Goal: Task Accomplishment & Management: Use online tool/utility

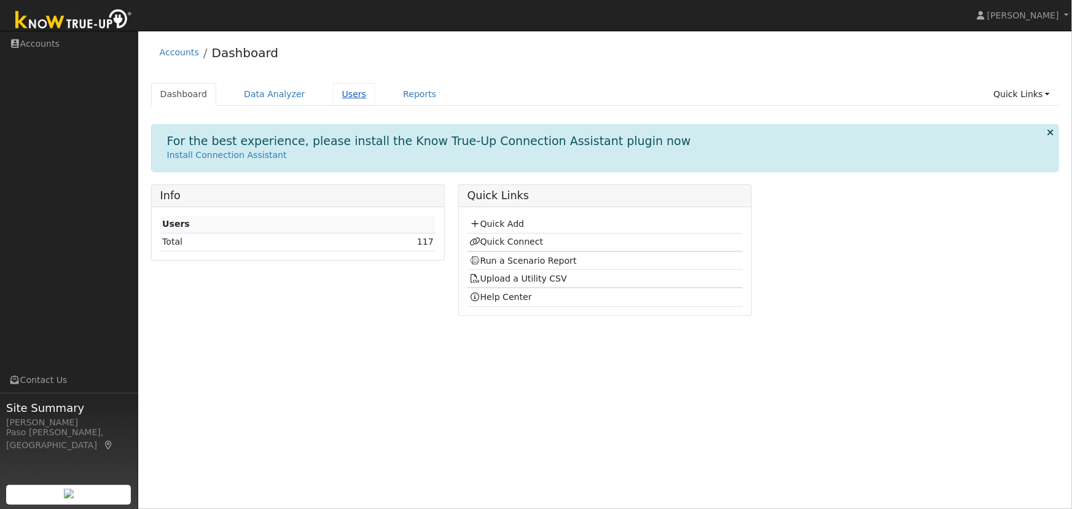
click at [339, 94] on link "Users" at bounding box center [354, 94] width 43 height 23
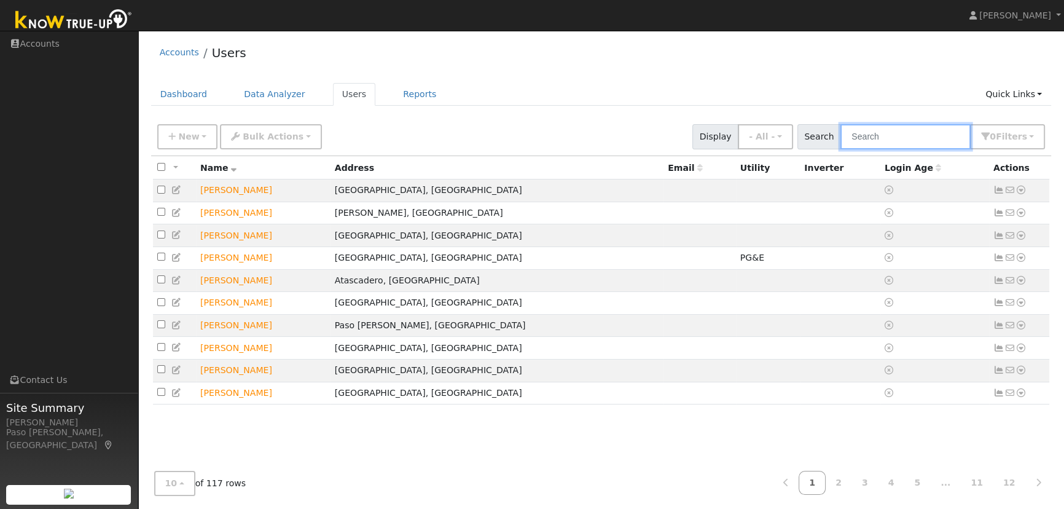
click at [885, 135] on input "text" at bounding box center [906, 136] width 130 height 25
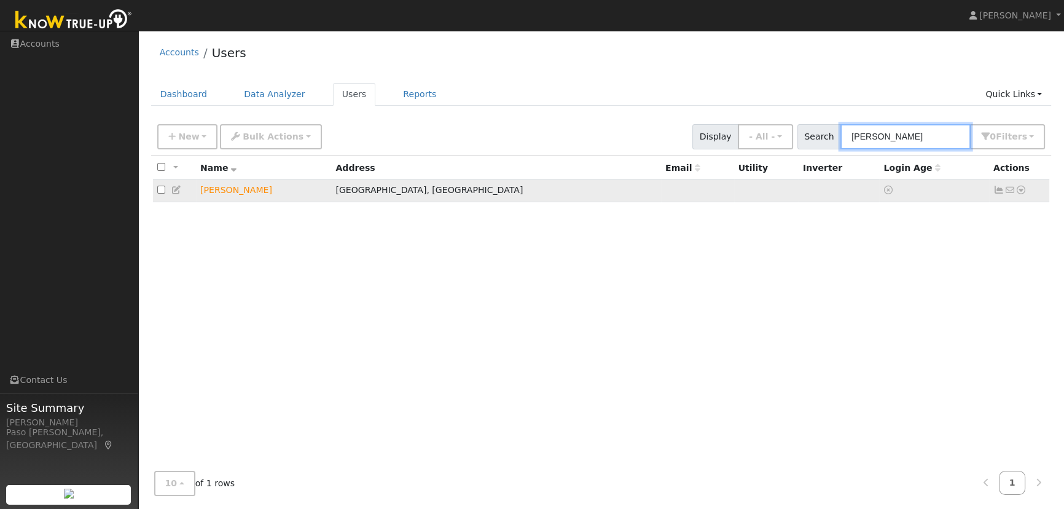
type input "lambertz"
click at [1020, 192] on icon at bounding box center [1021, 190] width 11 height 9
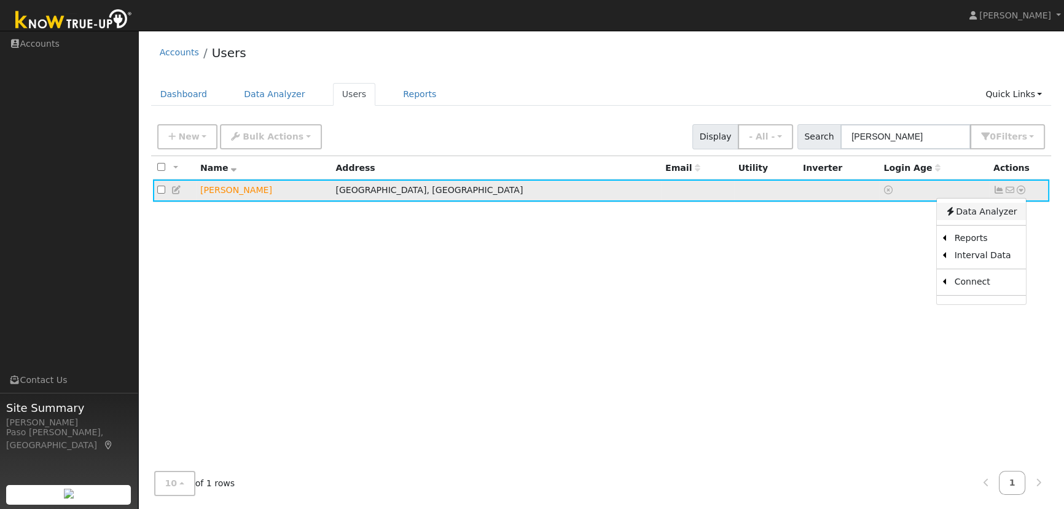
click at [975, 215] on link "Data Analyzer" at bounding box center [981, 211] width 89 height 17
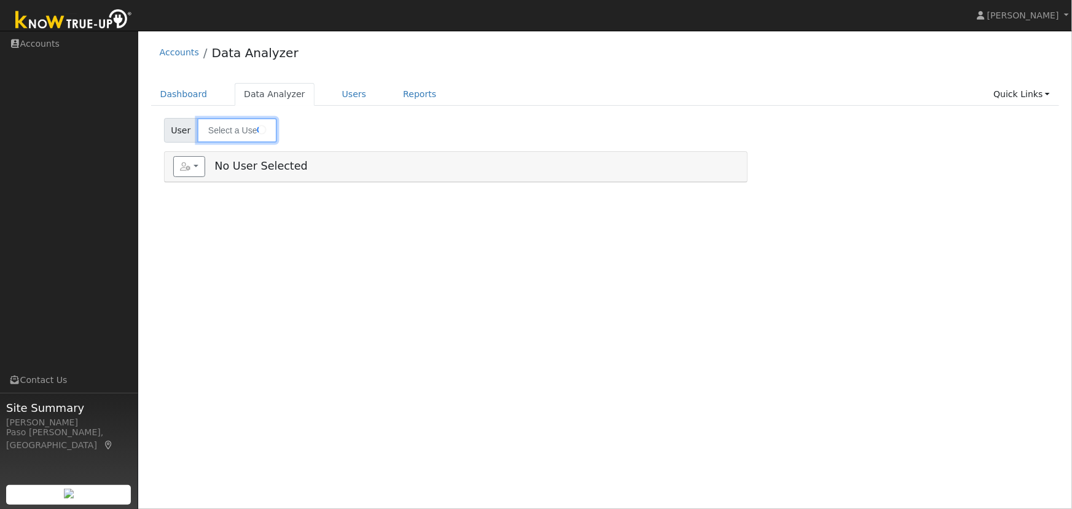
type input "[PERSON_NAME]"
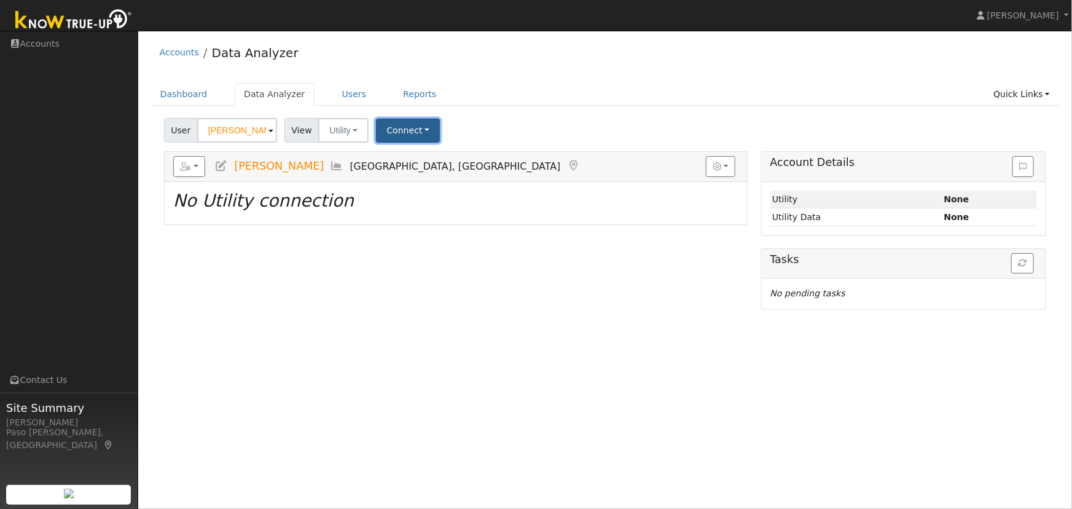
click at [414, 123] on button "Connect" at bounding box center [408, 131] width 64 height 24
click at [429, 184] on link "Quick Connect" at bounding box center [425, 183] width 96 height 17
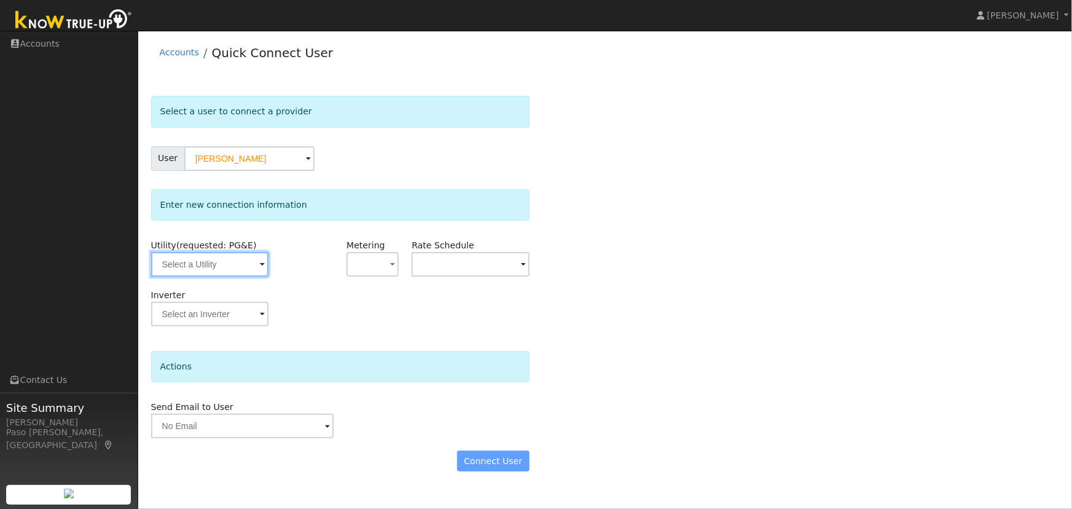
click at [246, 272] on input "text" at bounding box center [209, 264] width 117 height 25
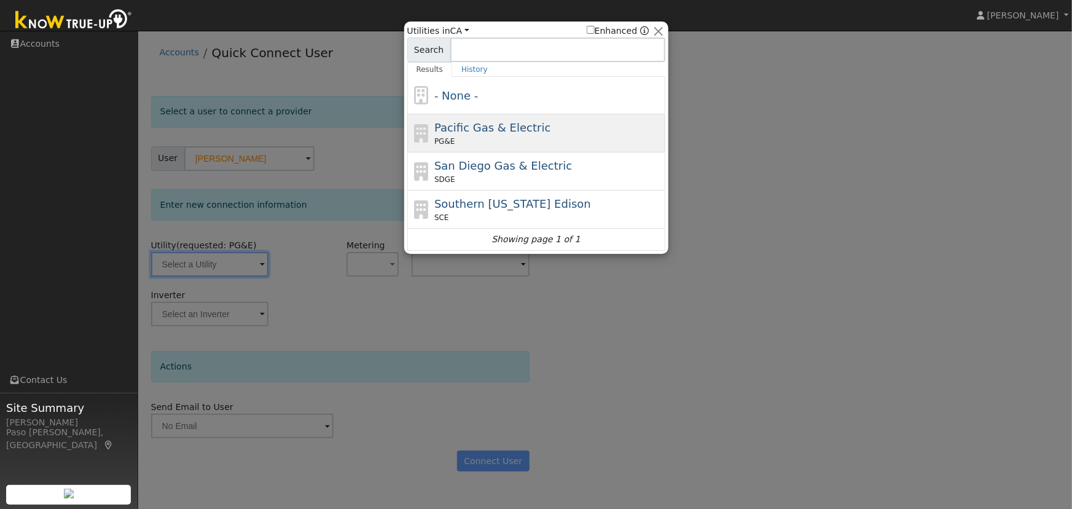
click at [481, 122] on span "Pacific Gas & Electric" at bounding box center [492, 127] width 116 height 13
type input "PG&E"
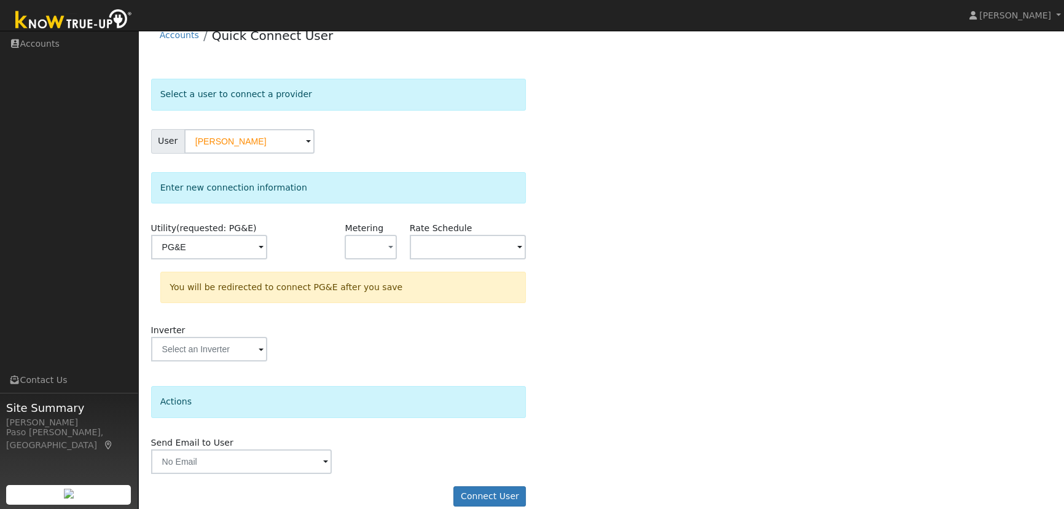
scroll to position [33, 0]
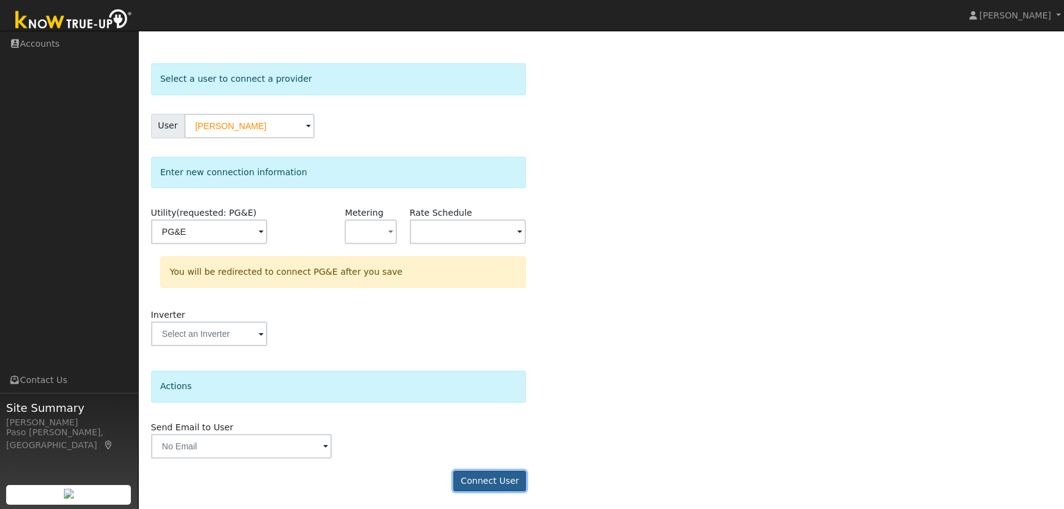
click at [505, 478] on button "Connect User" at bounding box center [490, 481] width 73 height 21
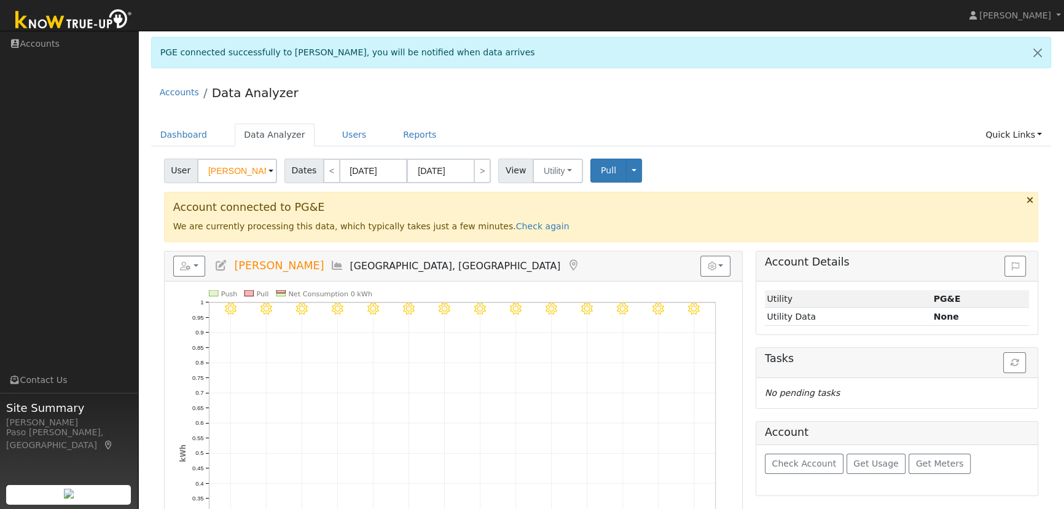
drag, startPoint x: 502, startPoint y: 221, endPoint x: 527, endPoint y: 218, distance: 25.4
click at [516, 221] on link "Check again" at bounding box center [542, 226] width 53 height 10
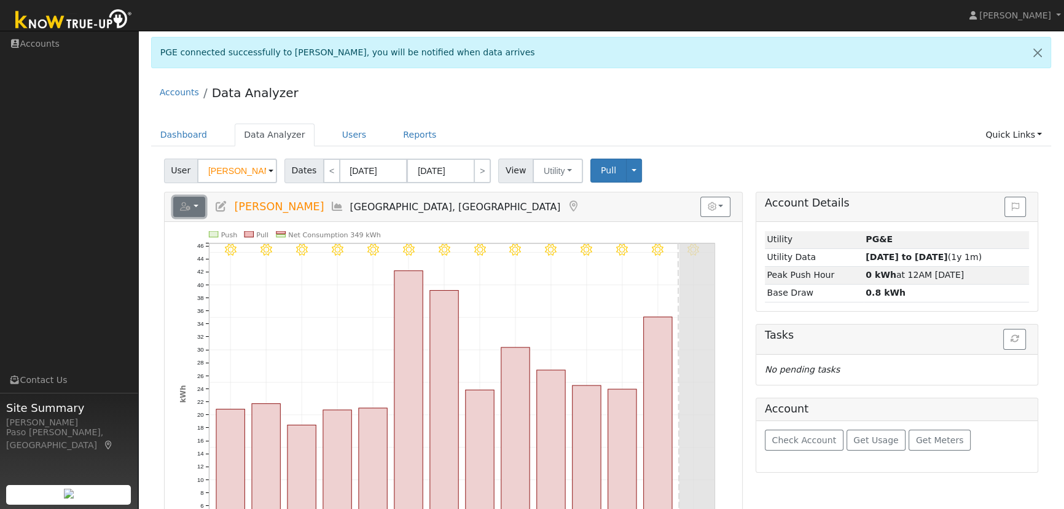
click at [194, 208] on button "button" at bounding box center [189, 207] width 33 height 21
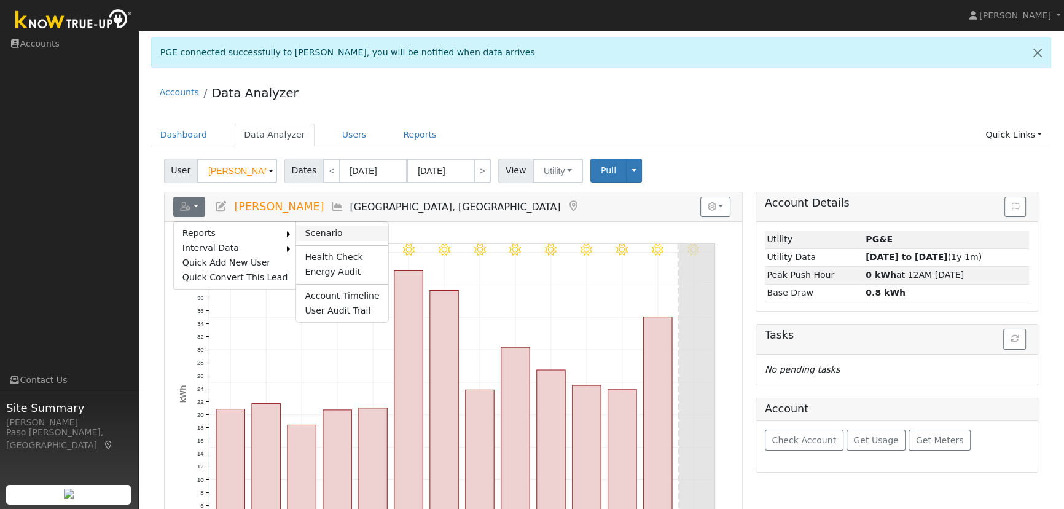
click at [325, 232] on link "Scenario" at bounding box center [342, 233] width 92 height 15
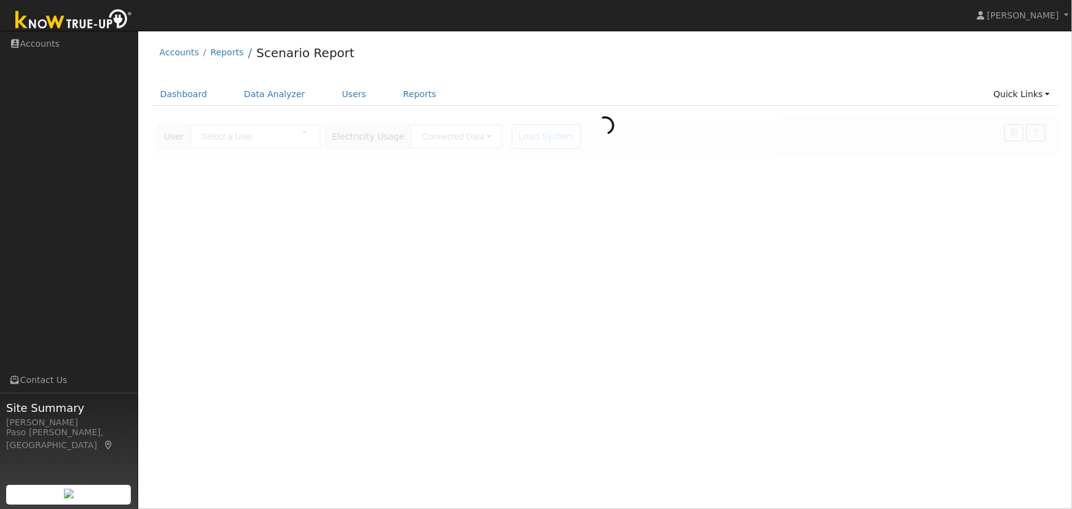
type input "[PERSON_NAME]"
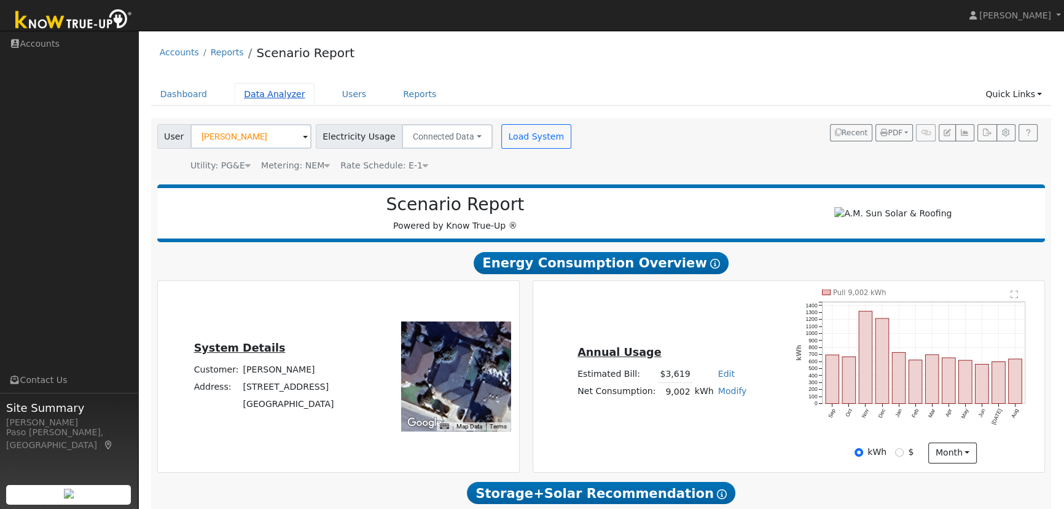
click at [267, 93] on link "Data Analyzer" at bounding box center [275, 94] width 80 height 23
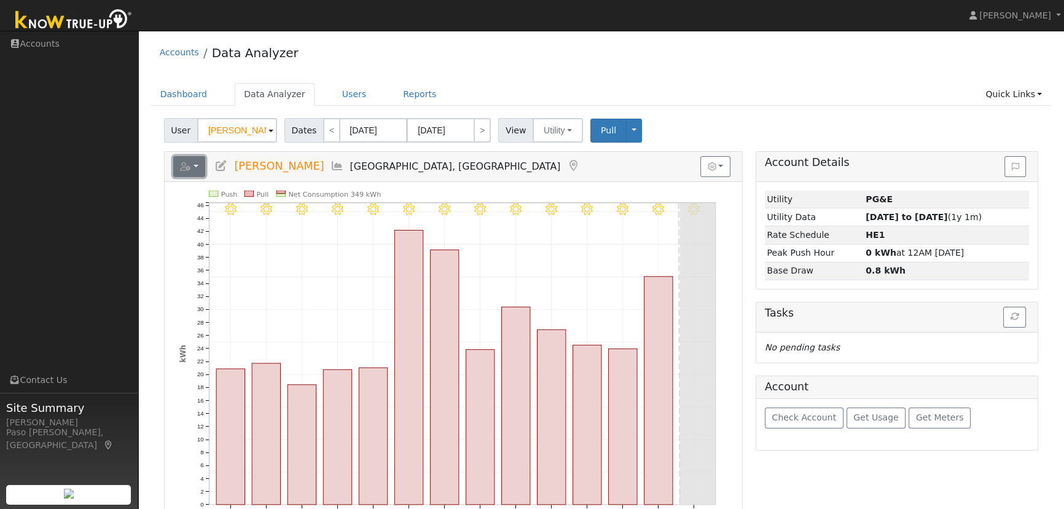
click at [195, 164] on button "button" at bounding box center [189, 166] width 33 height 21
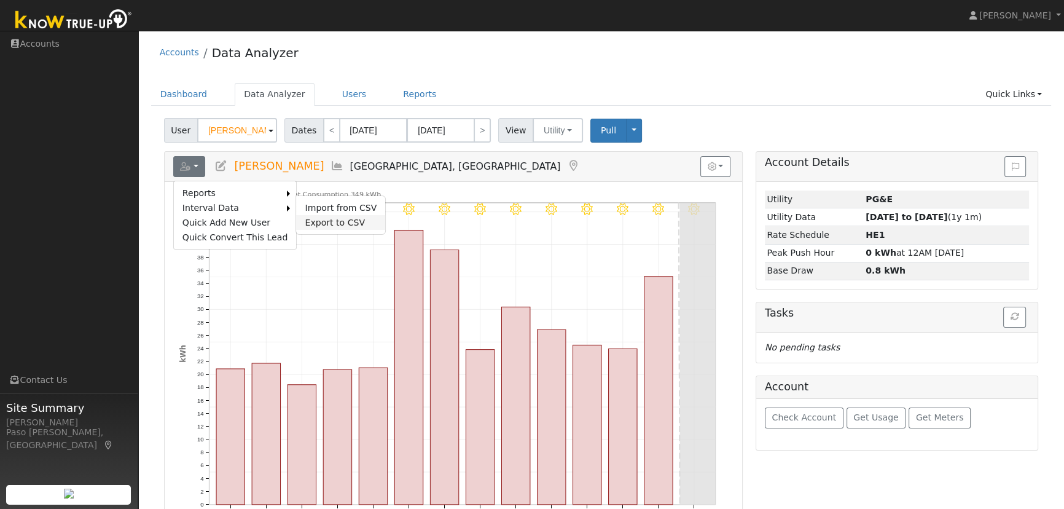
click at [332, 219] on link "Export to CSV" at bounding box center [340, 222] width 89 height 15
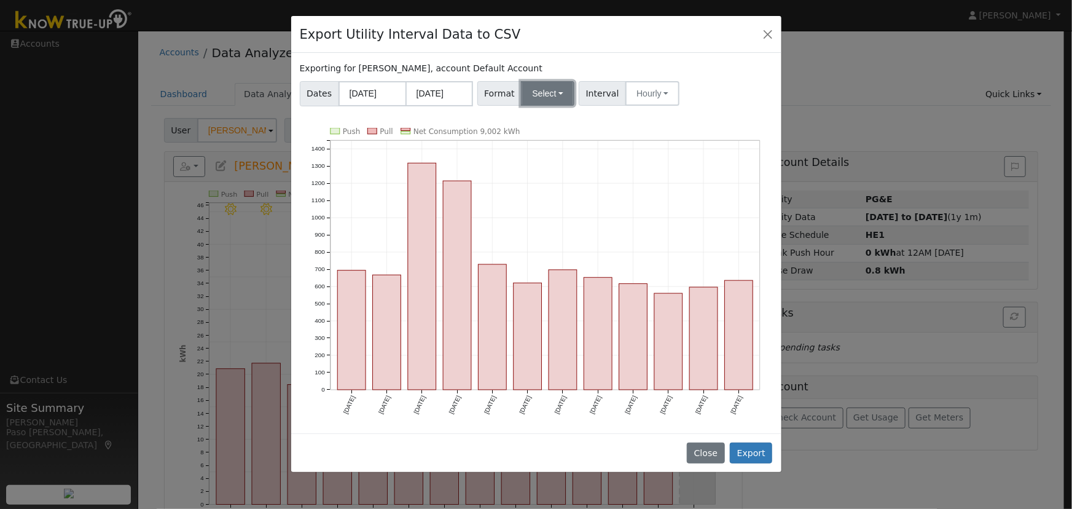
click at [540, 95] on button "Select" at bounding box center [547, 93] width 53 height 25
click at [540, 252] on link "Solargraf" at bounding box center [563, 250] width 88 height 17
click at [762, 447] on button "Export" at bounding box center [751, 452] width 42 height 21
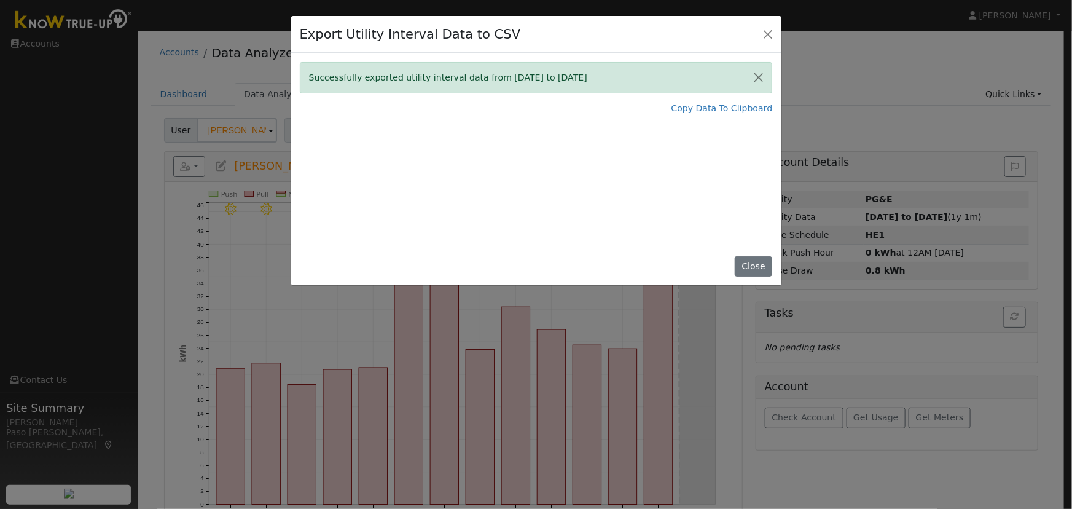
click at [750, 266] on button "Close" at bounding box center [753, 266] width 37 height 21
